Goal: Task Accomplishment & Management: Manage account settings

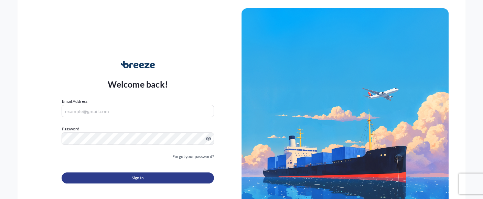
type input "[EMAIL_ADDRESS][DOMAIN_NAME]"
click at [130, 177] on button "Sign In" at bounding box center [138, 177] width 153 height 11
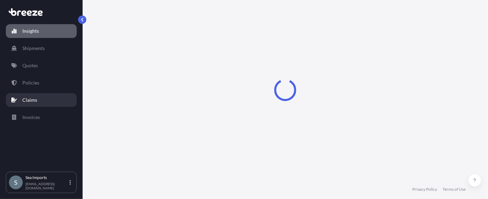
select select "2025"
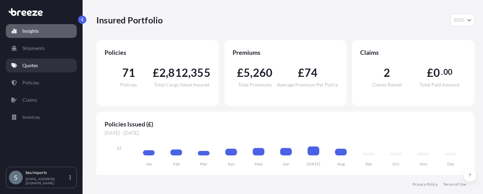
click at [42, 66] on link "Quotes" at bounding box center [41, 66] width 71 height 14
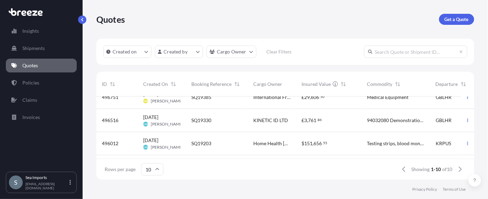
scroll to position [69, 0]
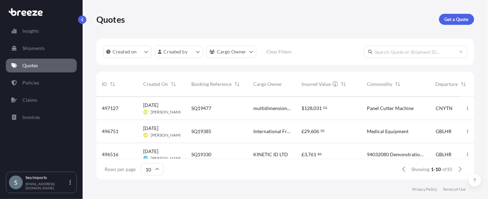
click at [154, 104] on span "[DATE]" at bounding box center [150, 105] width 15 height 7
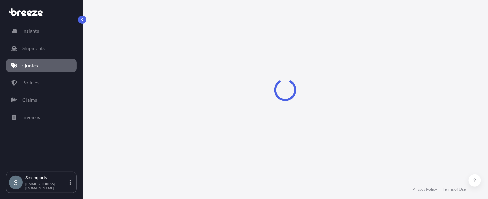
select select "Sea"
select select "Road"
select select "2"
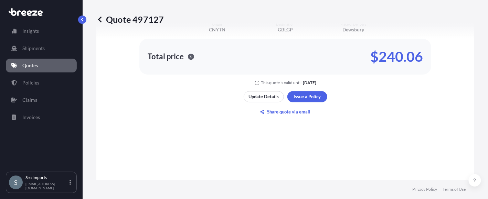
scroll to position [372, 0]
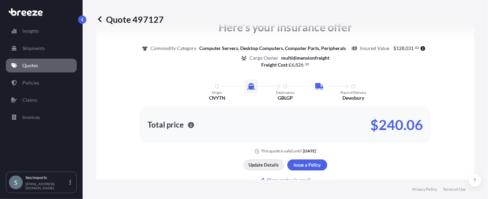
click at [262, 163] on p "Update Details" at bounding box center [264, 164] width 30 height 7
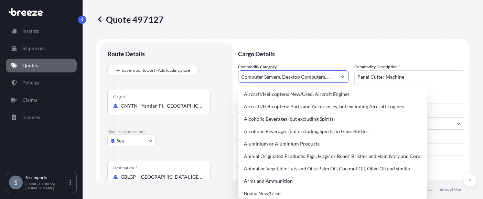
scroll to position [0, 52]
click at [344, 75] on button "Show suggestions" at bounding box center [342, 76] width 12 height 12
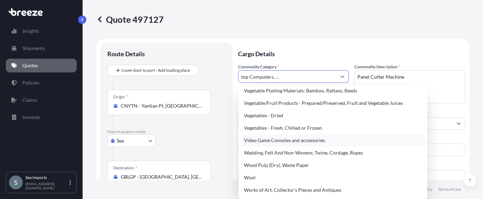
scroll to position [0, 0]
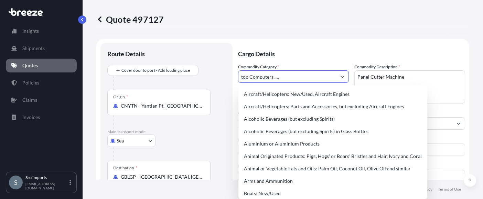
click at [342, 75] on icon "Show suggestions" at bounding box center [343, 76] width 4 height 4
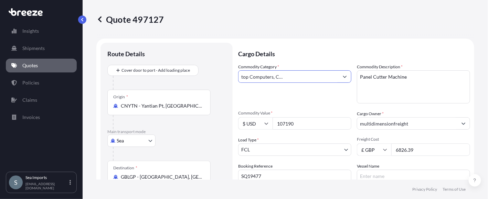
click at [274, 78] on div "Computer Servers, Desktop Computers, Computer Parts, Peripherals" at bounding box center [294, 76] width 113 height 12
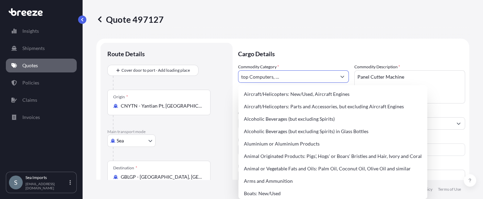
click at [245, 75] on div "Computer Servers, Desktop Computers, Computer Parts, Peripherals" at bounding box center [293, 76] width 111 height 12
drag, startPoint x: 241, startPoint y: 77, endPoint x: 341, endPoint y: 75, distance: 100.6
click at [343, 75] on div "Computer Servers, Desktop Computers, Computer Parts, Peripherals" at bounding box center [293, 76] width 111 height 12
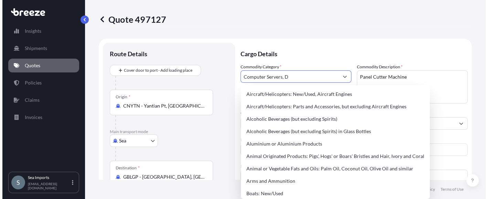
scroll to position [0, 0]
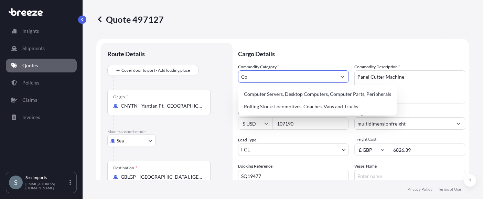
type input "C"
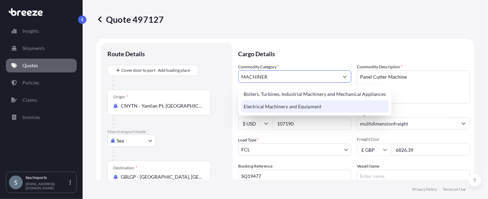
click at [321, 105] on div "Electrical Machinery and Equipment" at bounding box center [315, 106] width 148 height 12
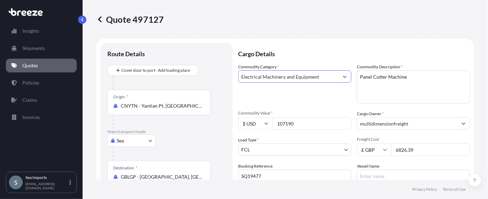
type input "Electrical Machinery and Equipment"
drag, startPoint x: 410, startPoint y: 79, endPoint x: 358, endPoint y: 79, distance: 51.6
click at [358, 79] on textarea "Panel Cutter Machine" at bounding box center [413, 86] width 113 height 33
type textarea "q"
click at [376, 81] on textarea "Panel Cutter Machine" at bounding box center [413, 86] width 113 height 33
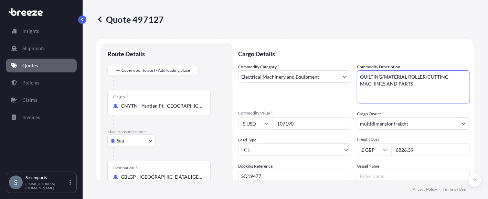
click at [408, 84] on textarea "Panel Cutter Machine" at bounding box center [413, 86] width 113 height 33
click at [379, 74] on textarea "Panel Cutter Machine" at bounding box center [413, 86] width 113 height 33
click at [425, 76] on textarea "Panel Cutter Machine" at bounding box center [413, 86] width 113 height 33
click at [381, 74] on textarea "Panel Cutter Machine" at bounding box center [413, 86] width 113 height 33
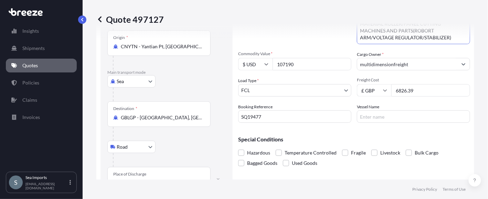
scroll to position [69, 0]
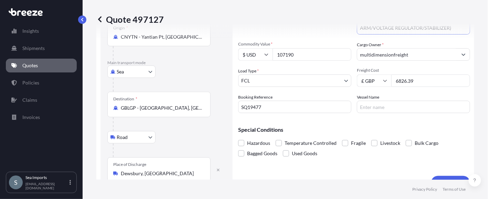
type textarea "QUILTING STITCHING MACHINE/QUILTING MATERIAL ROLLER/PANEL CUTTING MACHINES AND …"
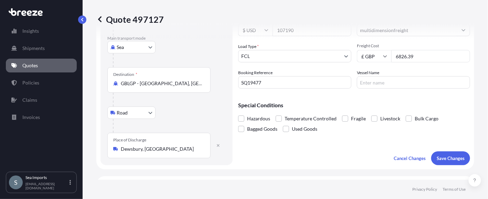
scroll to position [103, 0]
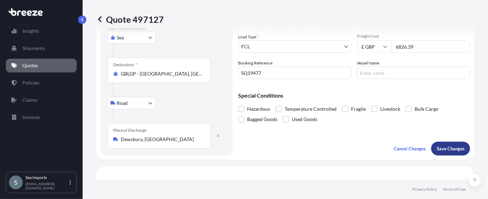
click at [442, 145] on p "Save Changes" at bounding box center [451, 148] width 28 height 7
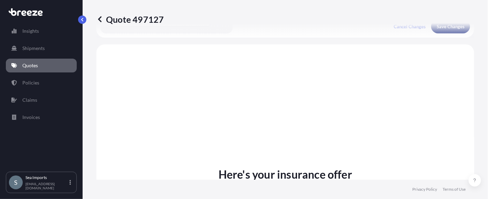
scroll to position [234, 0]
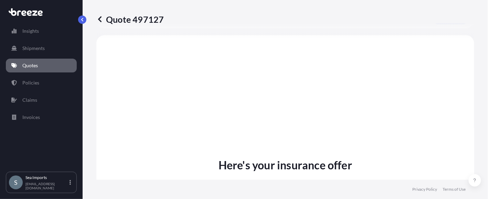
select select "Sea"
select select "Road"
select select "2"
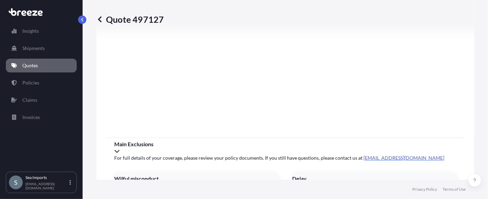
scroll to position [741, 0]
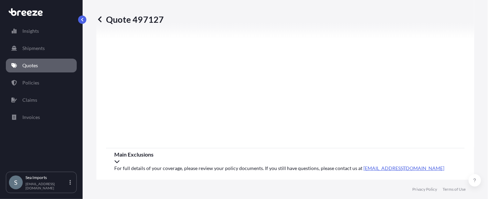
click at [100, 18] on icon at bounding box center [99, 19] width 3 height 6
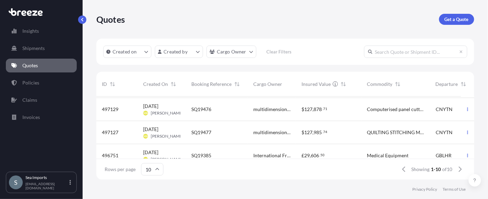
scroll to position [34, 0]
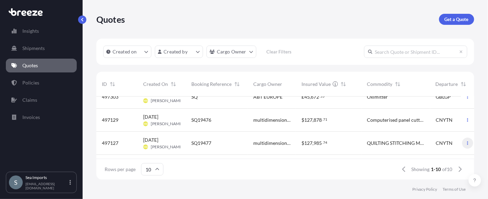
click at [466, 142] on icon "button" at bounding box center [468, 143] width 4 height 4
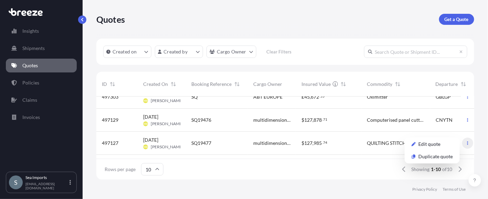
click at [466, 142] on icon "button" at bounding box center [468, 143] width 4 height 4
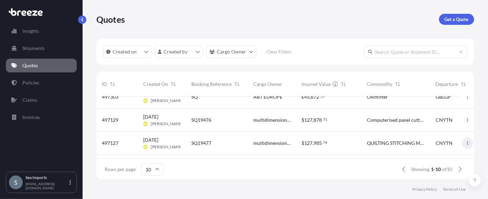
click at [466, 142] on icon "button" at bounding box center [468, 143] width 4 height 4
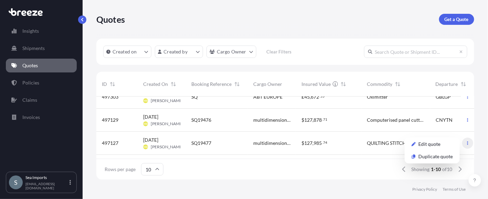
click at [466, 142] on icon "button" at bounding box center [468, 143] width 4 height 4
